Goal: Find specific page/section: Find specific page/section

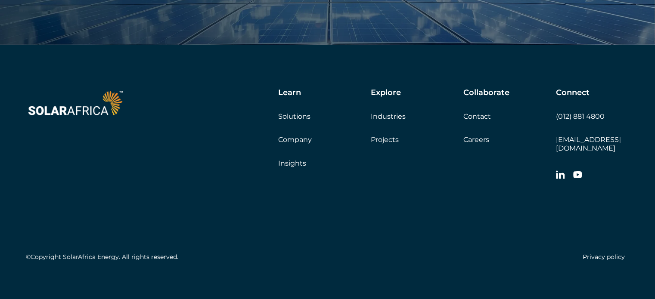
scroll to position [2929, 0]
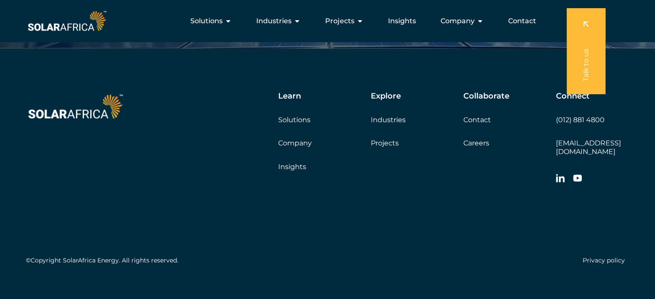
click at [474, 144] on link "Careers" at bounding box center [476, 143] width 26 height 8
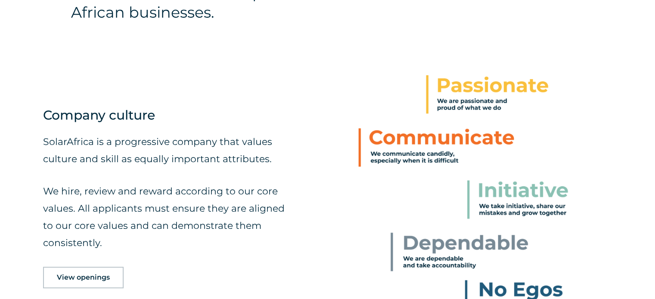
scroll to position [424, 0]
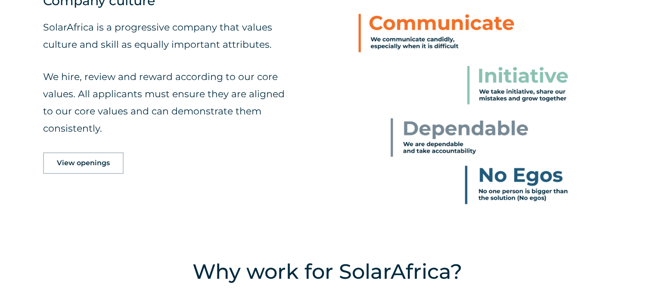
click at [92, 170] on link "View openings" at bounding box center [83, 163] width 81 height 22
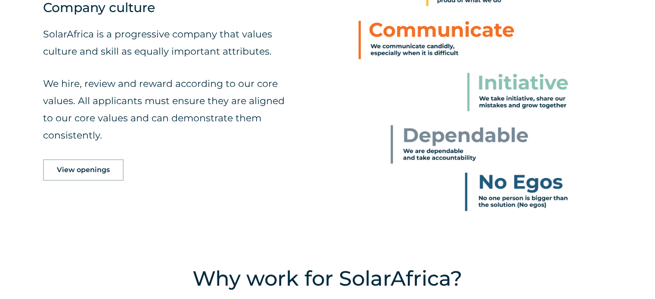
scroll to position [424, 0]
